Goal: Find specific page/section: Find specific page/section

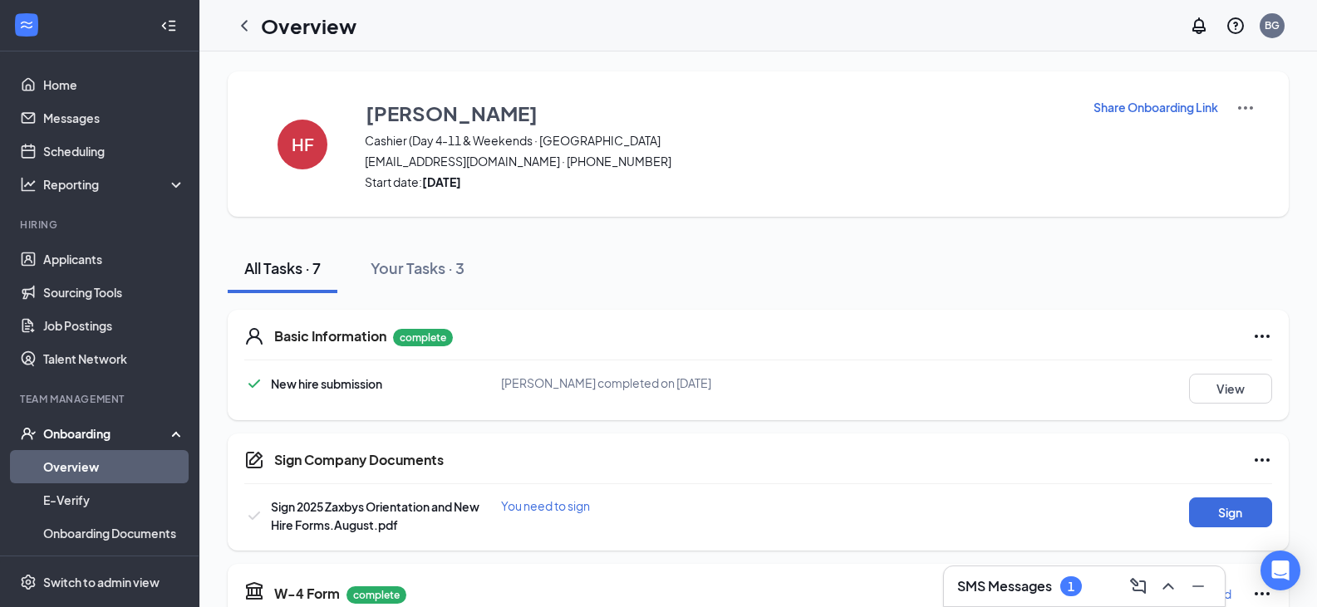
scroll to position [209, 0]
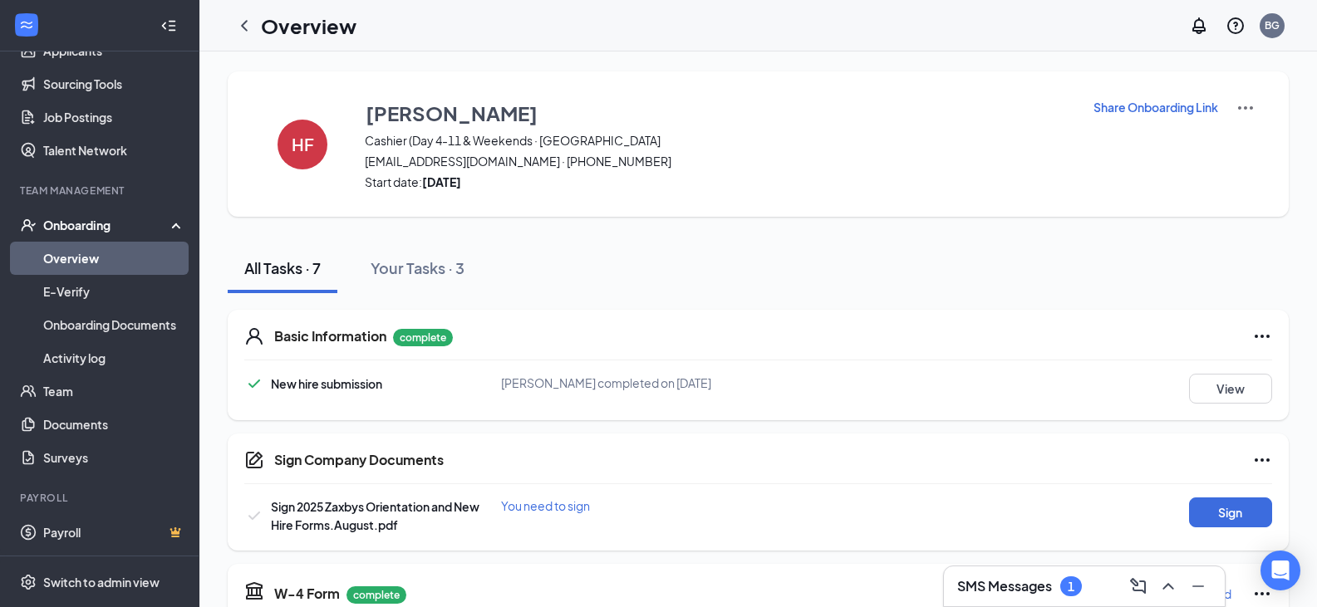
click at [76, 228] on div "Onboarding" at bounding box center [107, 225] width 128 height 17
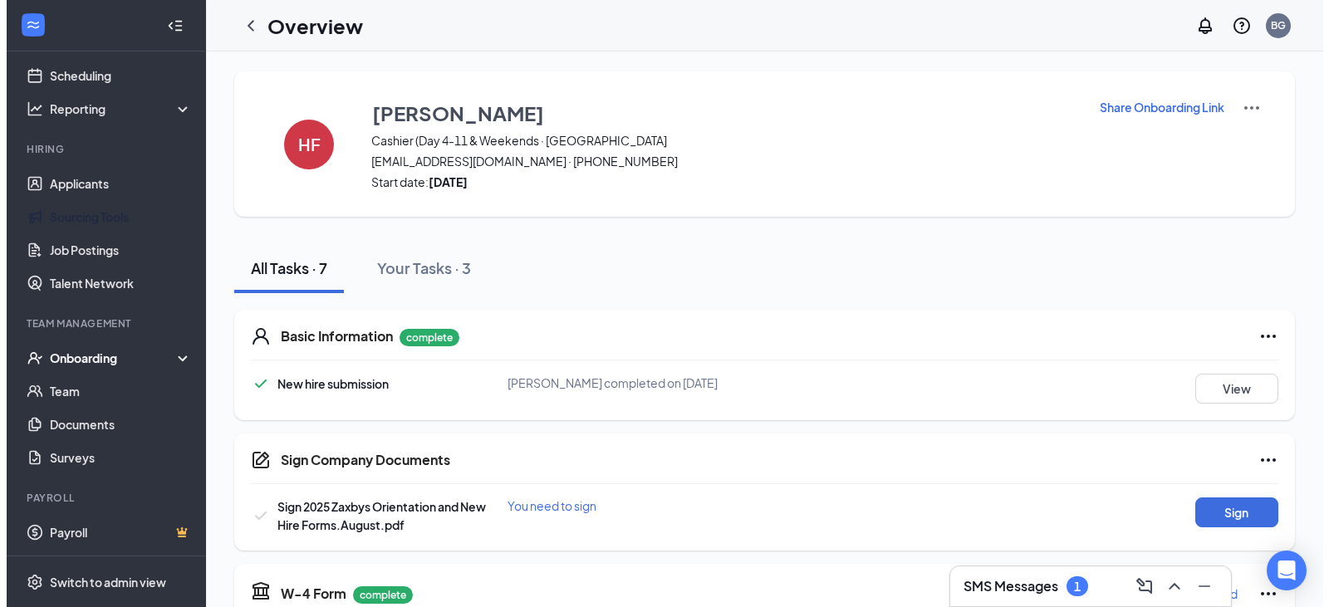
scroll to position [76, 0]
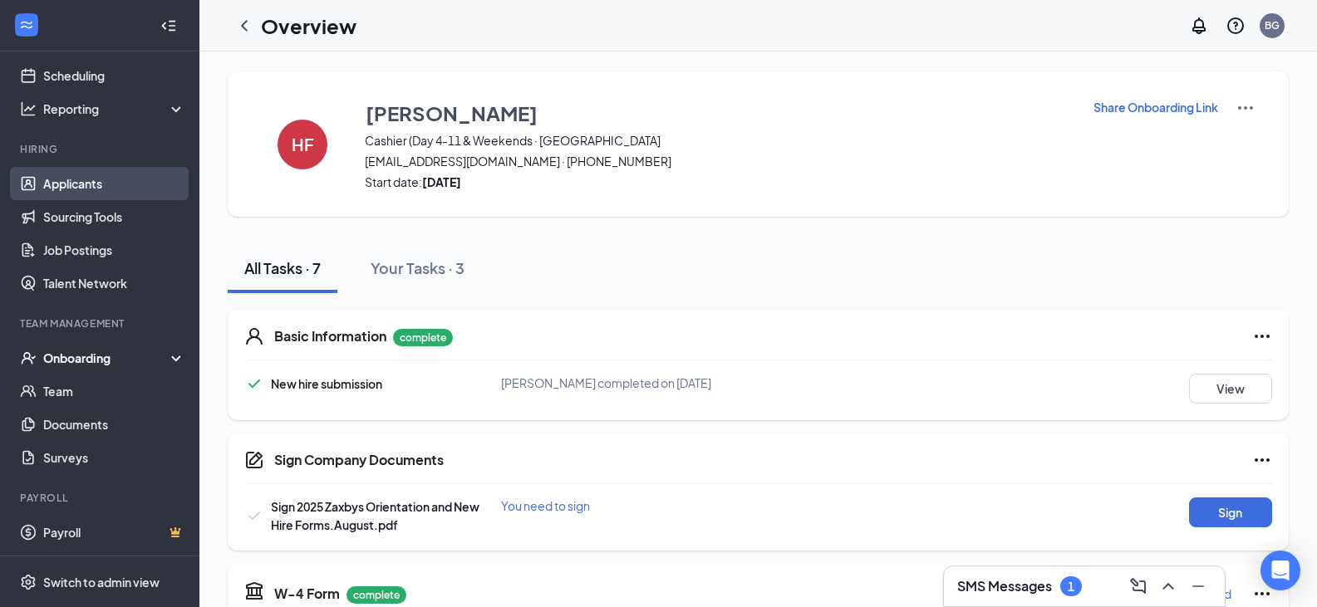
click at [76, 192] on link "Applicants" at bounding box center [114, 183] width 142 height 33
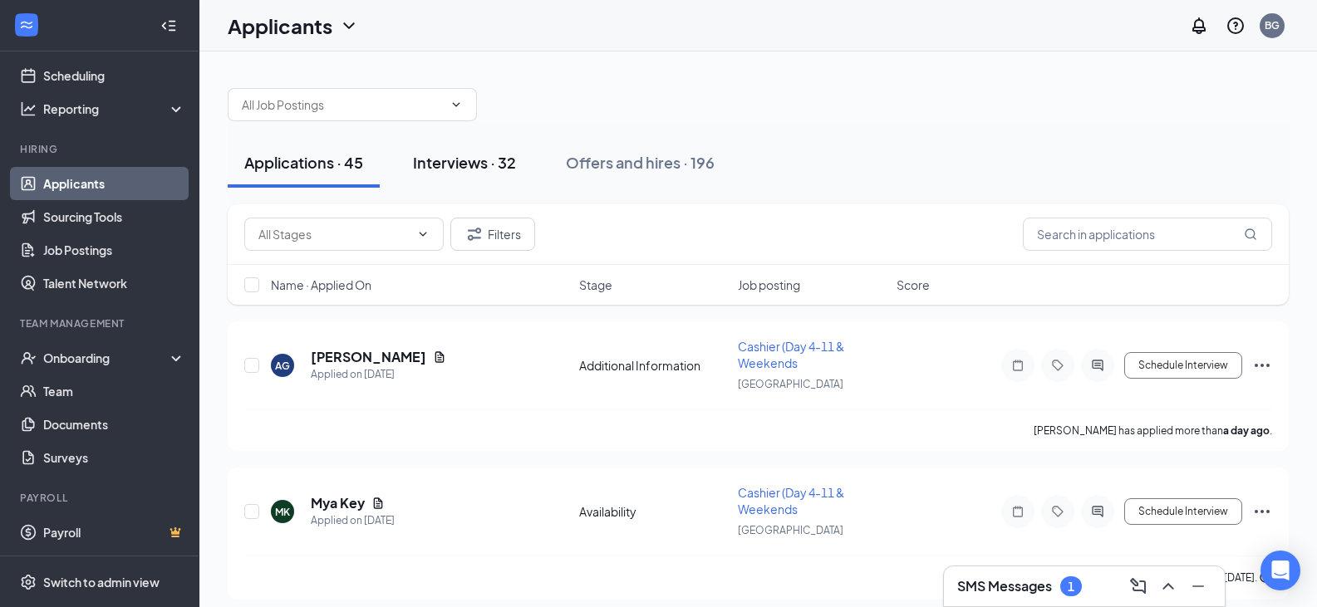
click at [415, 167] on div "Interviews · 32" at bounding box center [464, 162] width 103 height 21
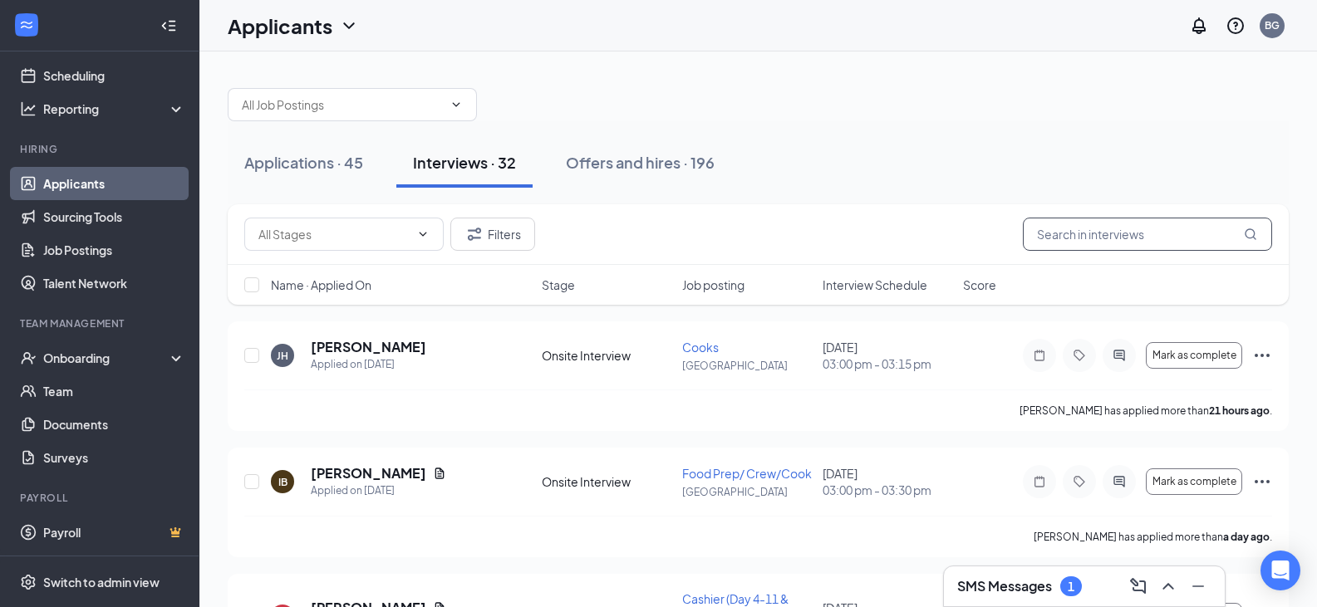
click at [1054, 238] on input "text" at bounding box center [1147, 234] width 249 height 33
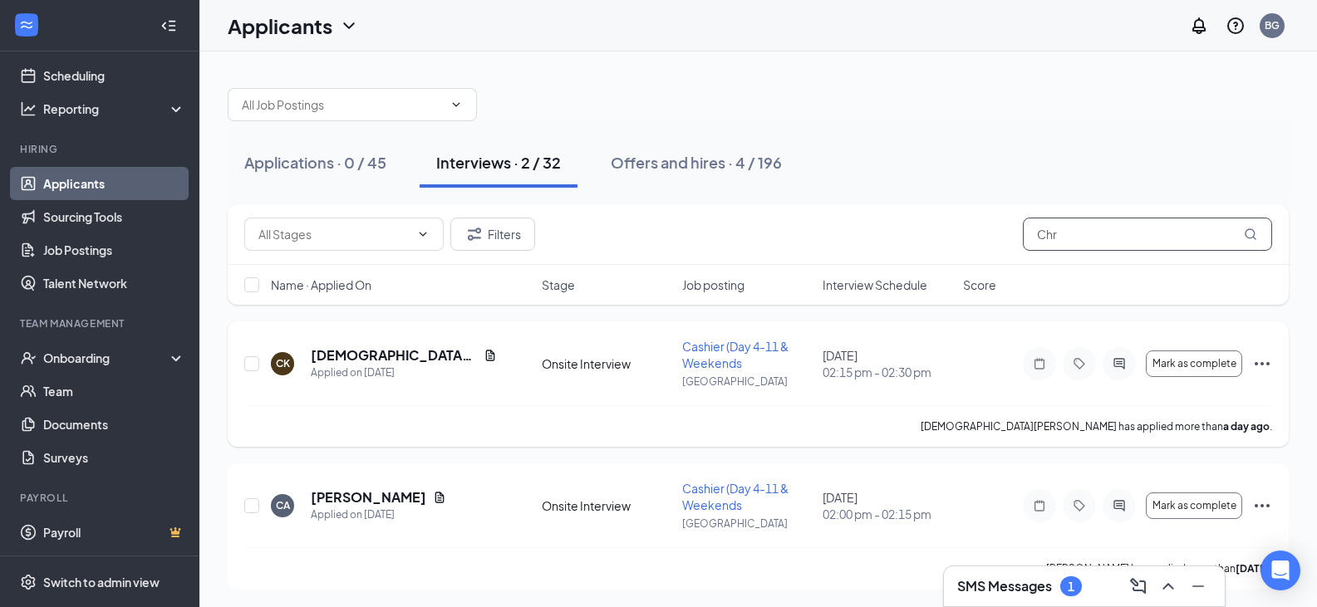
type input "Chr"
click at [484, 356] on icon "Document" at bounding box center [490, 355] width 13 height 13
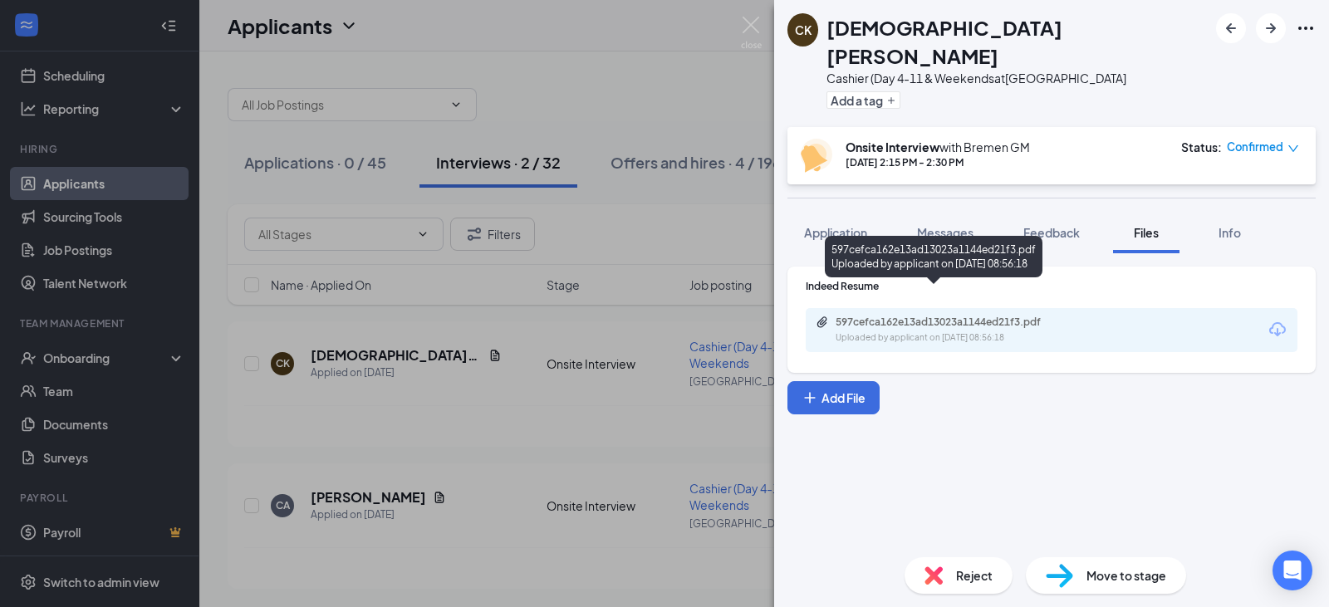
click at [951, 316] on div "597cefca162e13ad13023a1144ed21f3.pdf" at bounding box center [952, 322] width 233 height 13
